Goal: Task Accomplishment & Management: Use online tool/utility

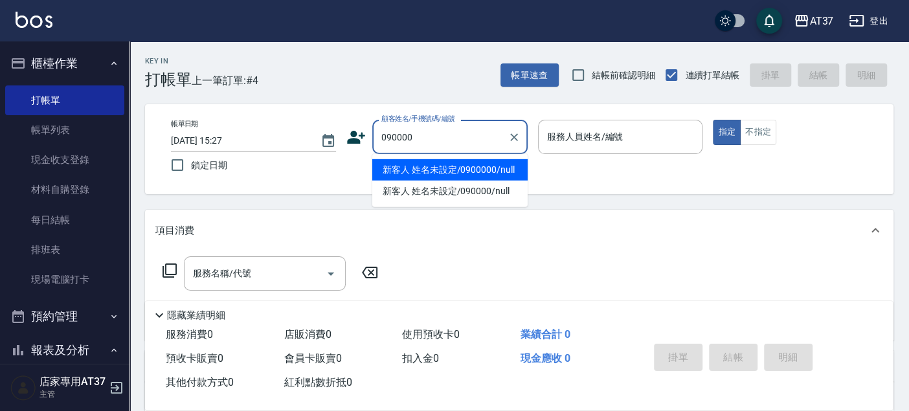
type input "新客人 姓名未設定/0900000/null"
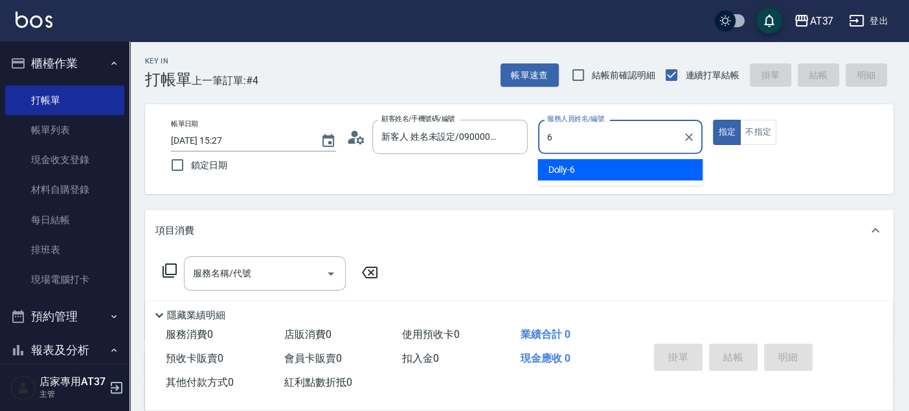
type input "6"
type button "true"
type input "Dolly-6"
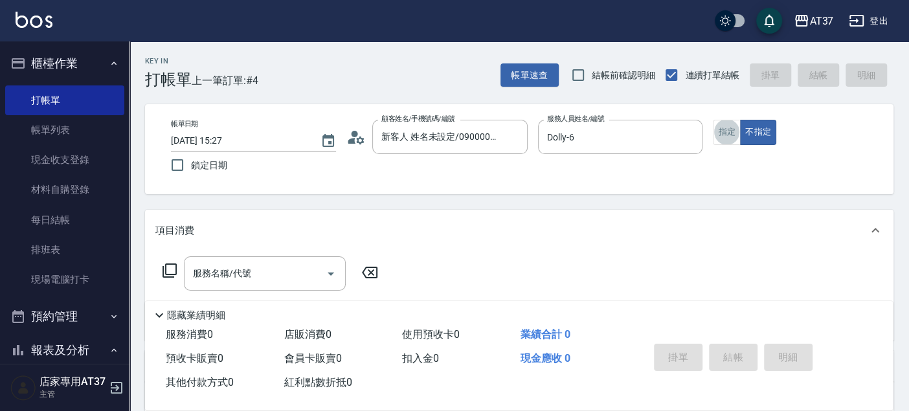
type input "新客人 姓名未設定/090000/null"
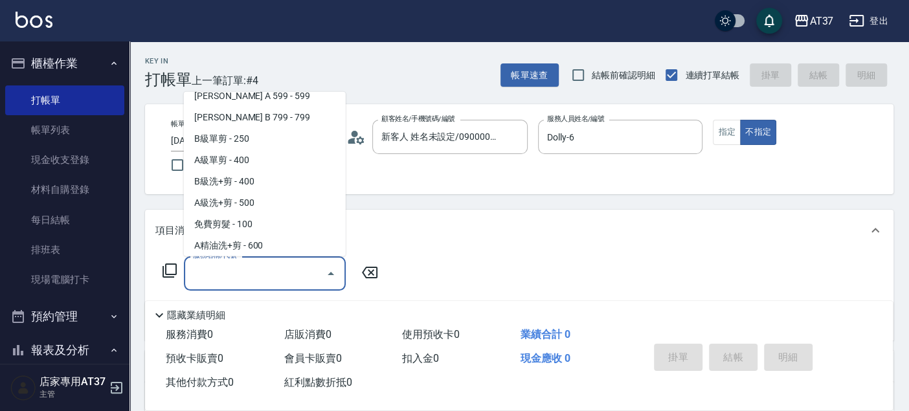
scroll to position [324, 0]
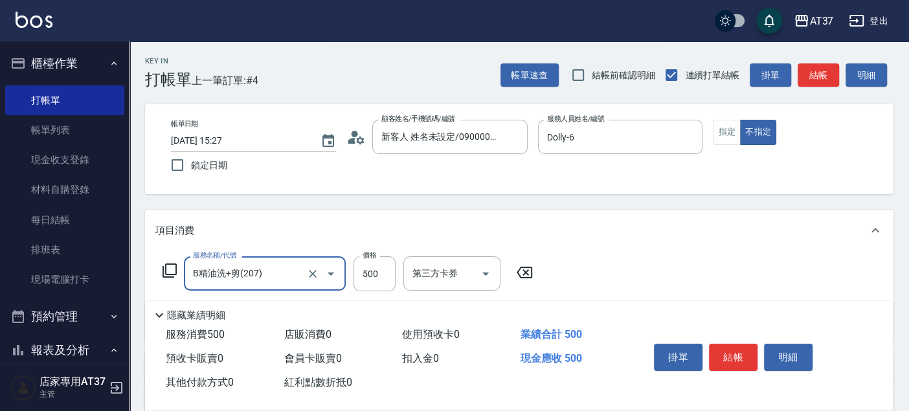
type input "B精油洗+剪(207)"
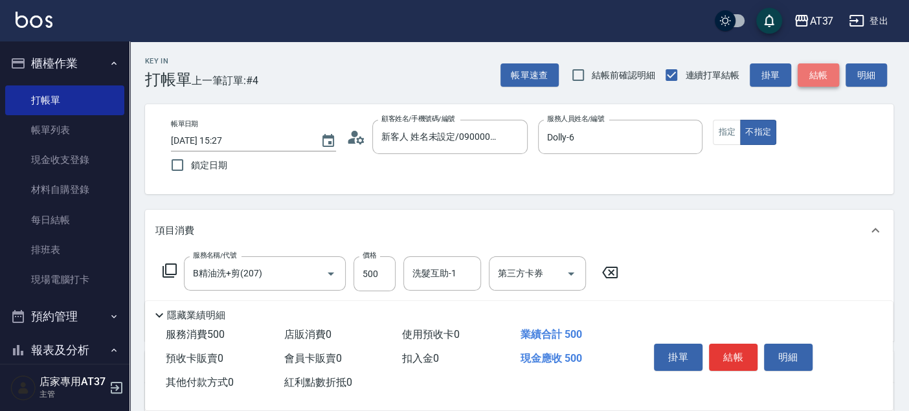
click at [823, 78] on button "結帳" at bounding box center [818, 75] width 41 height 24
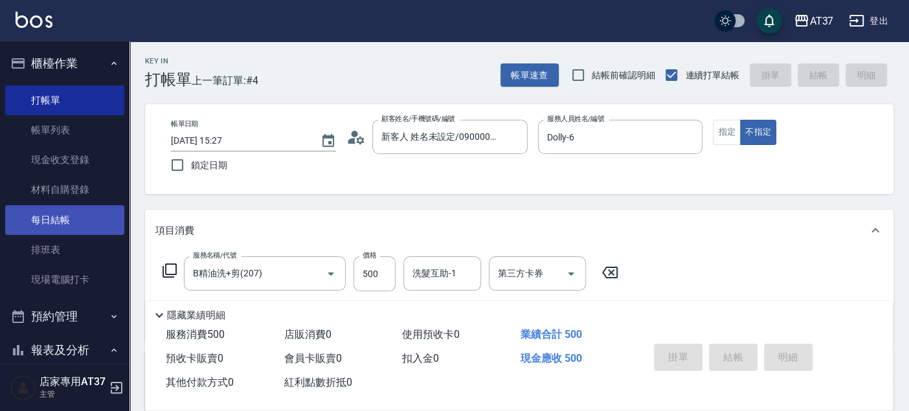
type input "[DATE] 16:22"
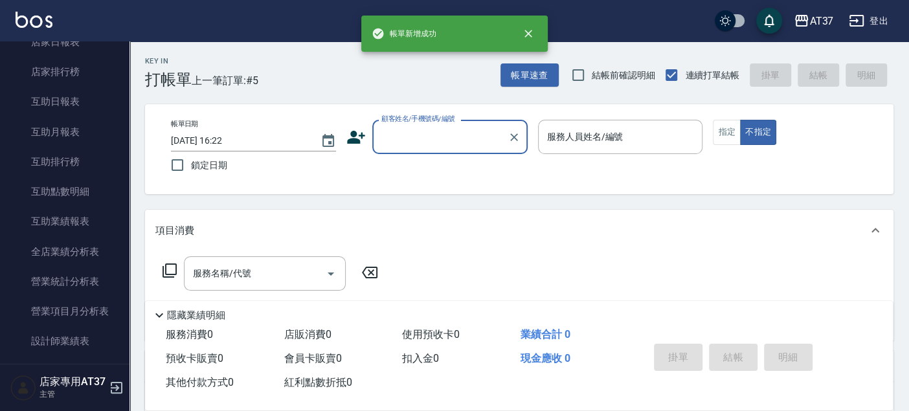
scroll to position [431, 0]
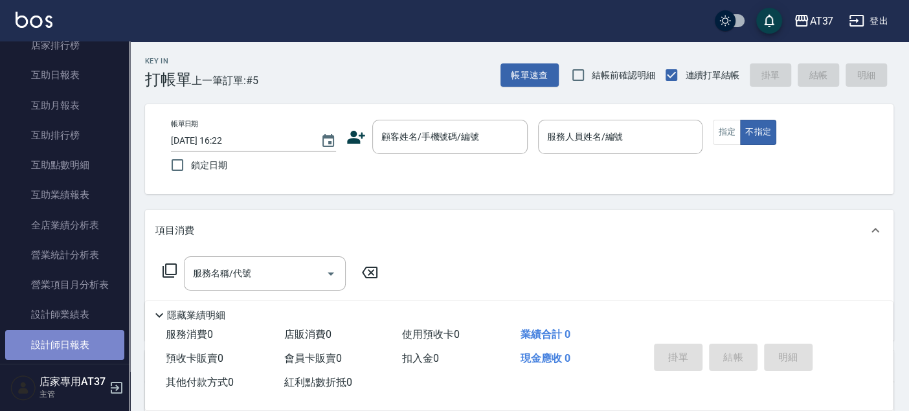
click at [87, 336] on link "設計師日報表" at bounding box center [64, 345] width 119 height 30
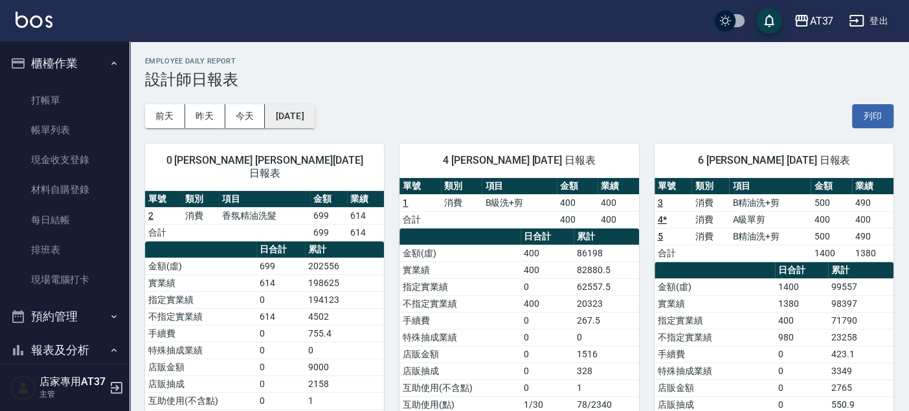
click at [314, 122] on button "[DATE]" at bounding box center [289, 116] width 49 height 24
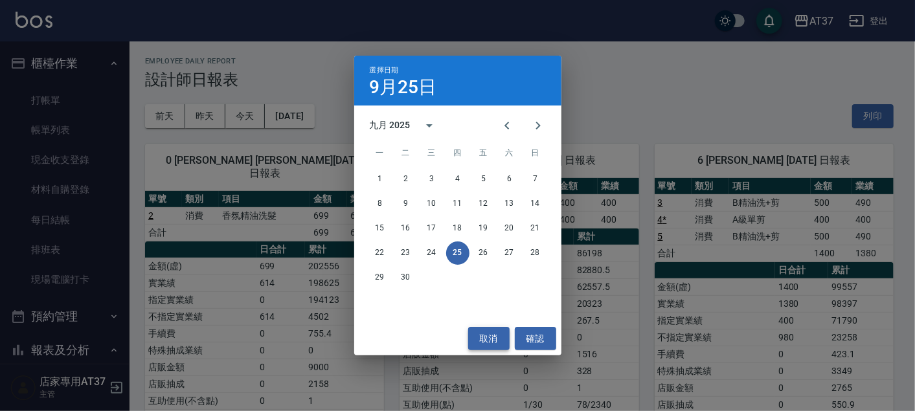
click at [501, 337] on button "取消" at bounding box center [488, 339] width 41 height 24
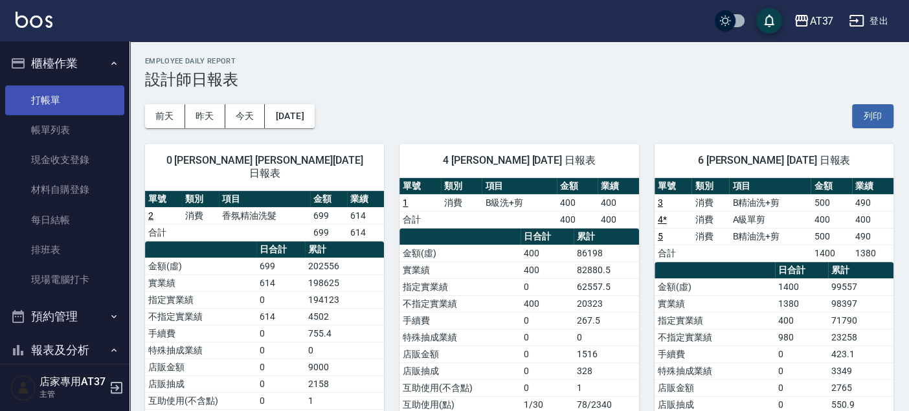
click at [65, 108] on link "打帳單" at bounding box center [64, 100] width 119 height 30
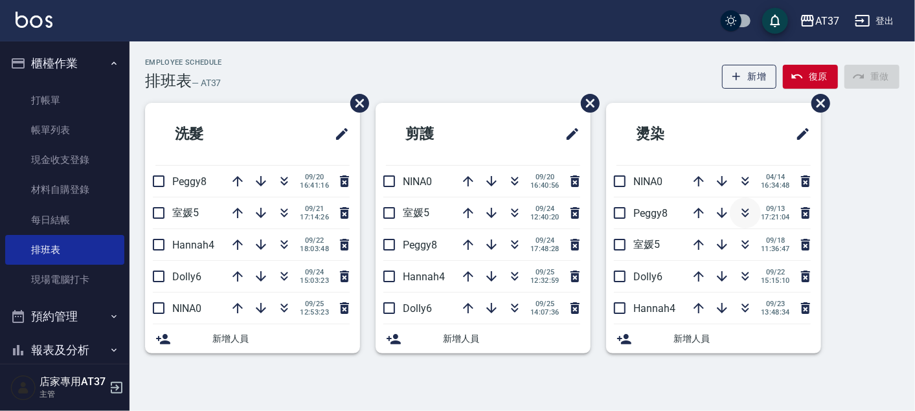
click at [742, 210] on icon "button" at bounding box center [746, 213] width 16 height 16
